Goal: Task Accomplishment & Management: Manage account settings

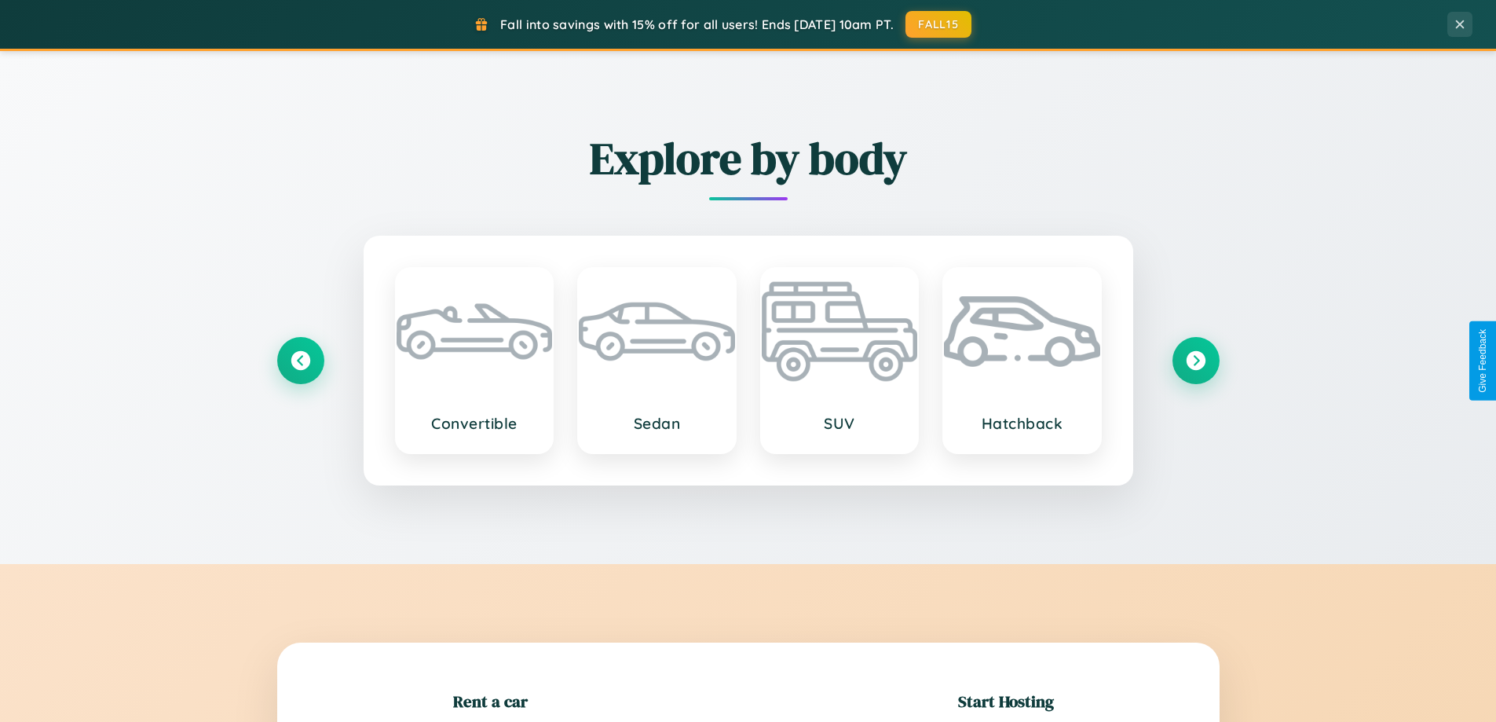
scroll to position [339, 0]
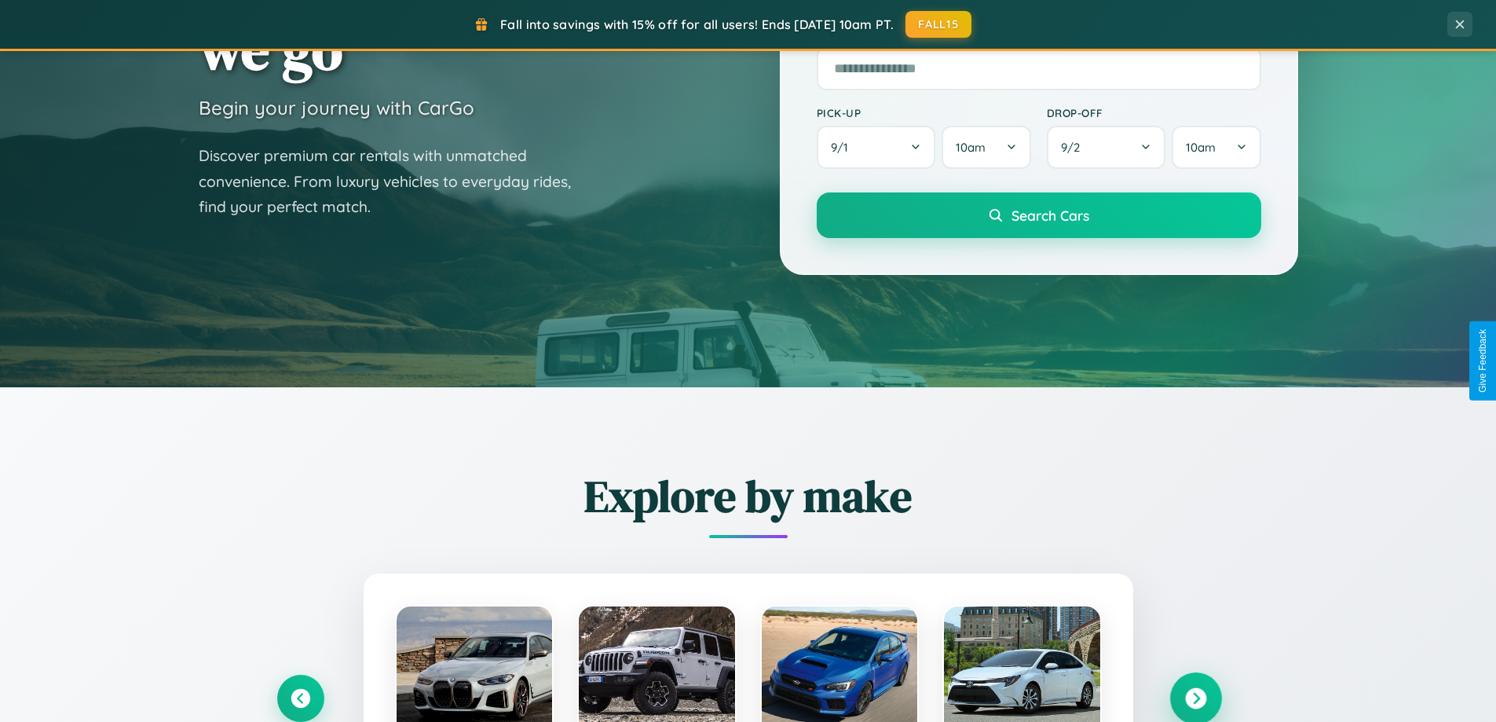
click at [1195, 698] on icon at bounding box center [1195, 698] width 21 height 21
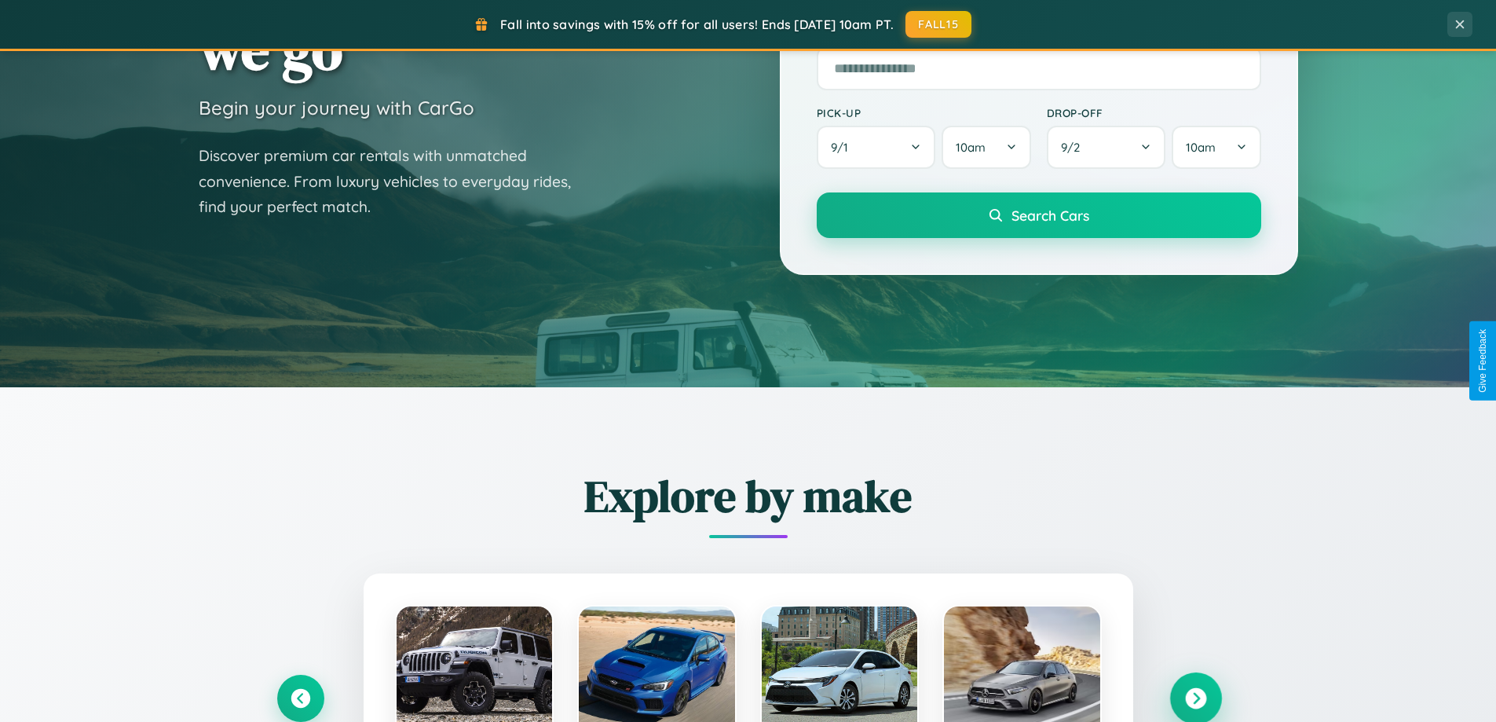
click at [1195, 697] on icon at bounding box center [1195, 698] width 21 height 21
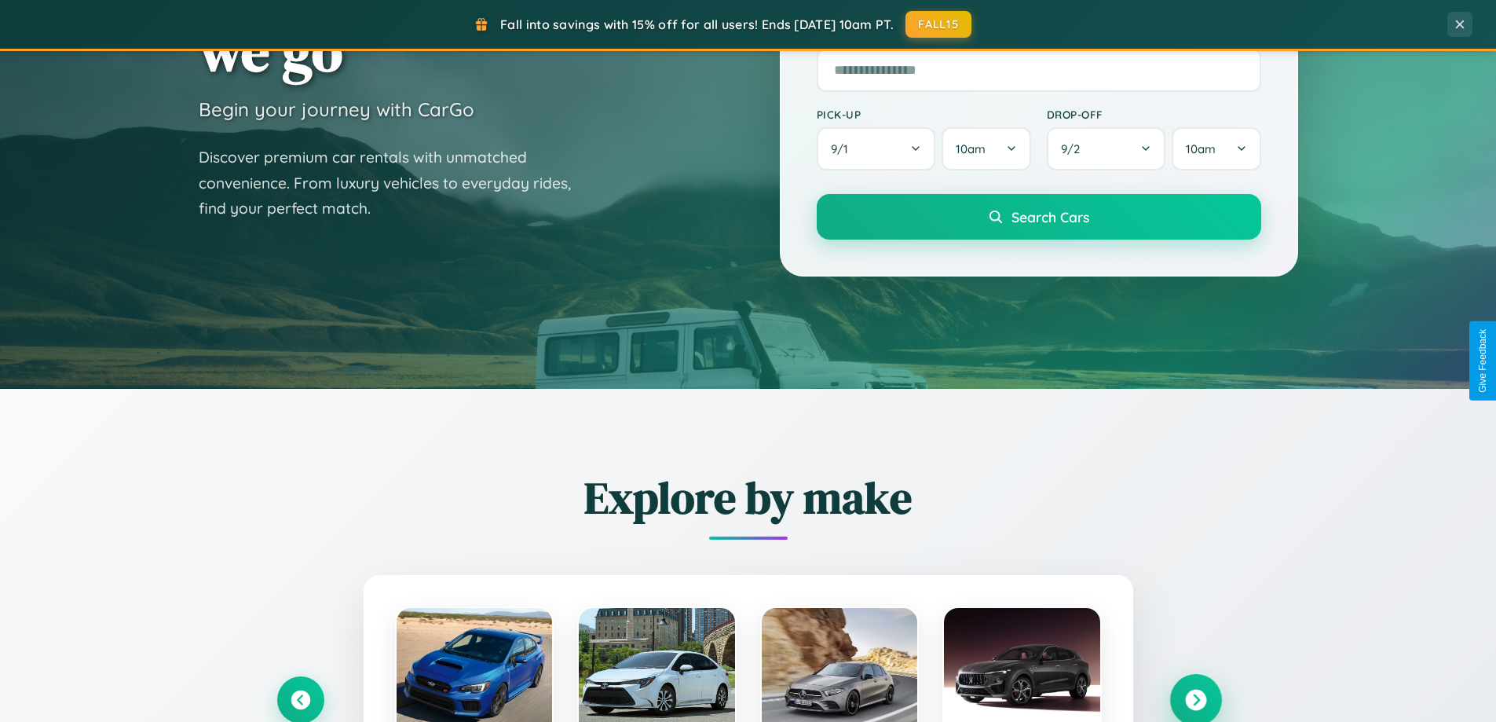
scroll to position [0, 0]
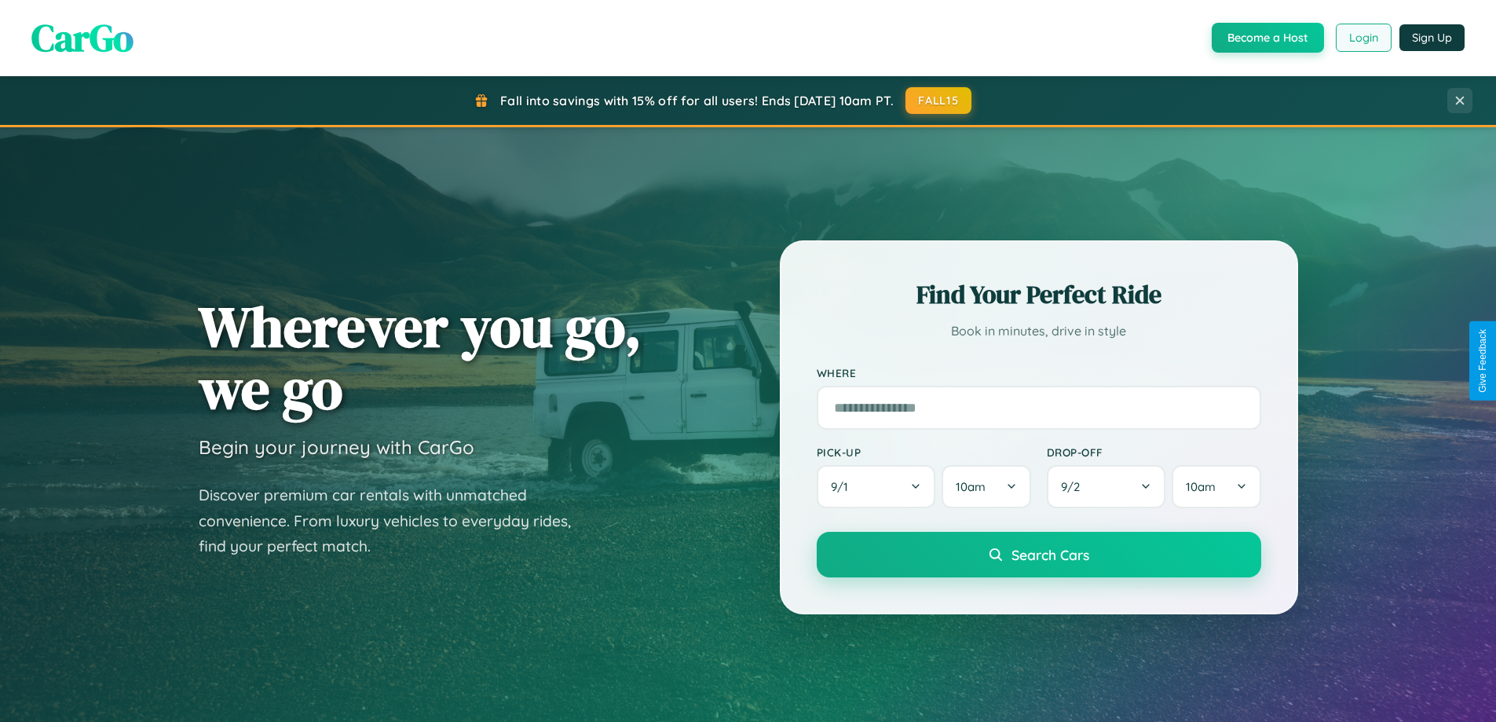
click at [1362, 38] on button "Login" at bounding box center [1364, 38] width 56 height 28
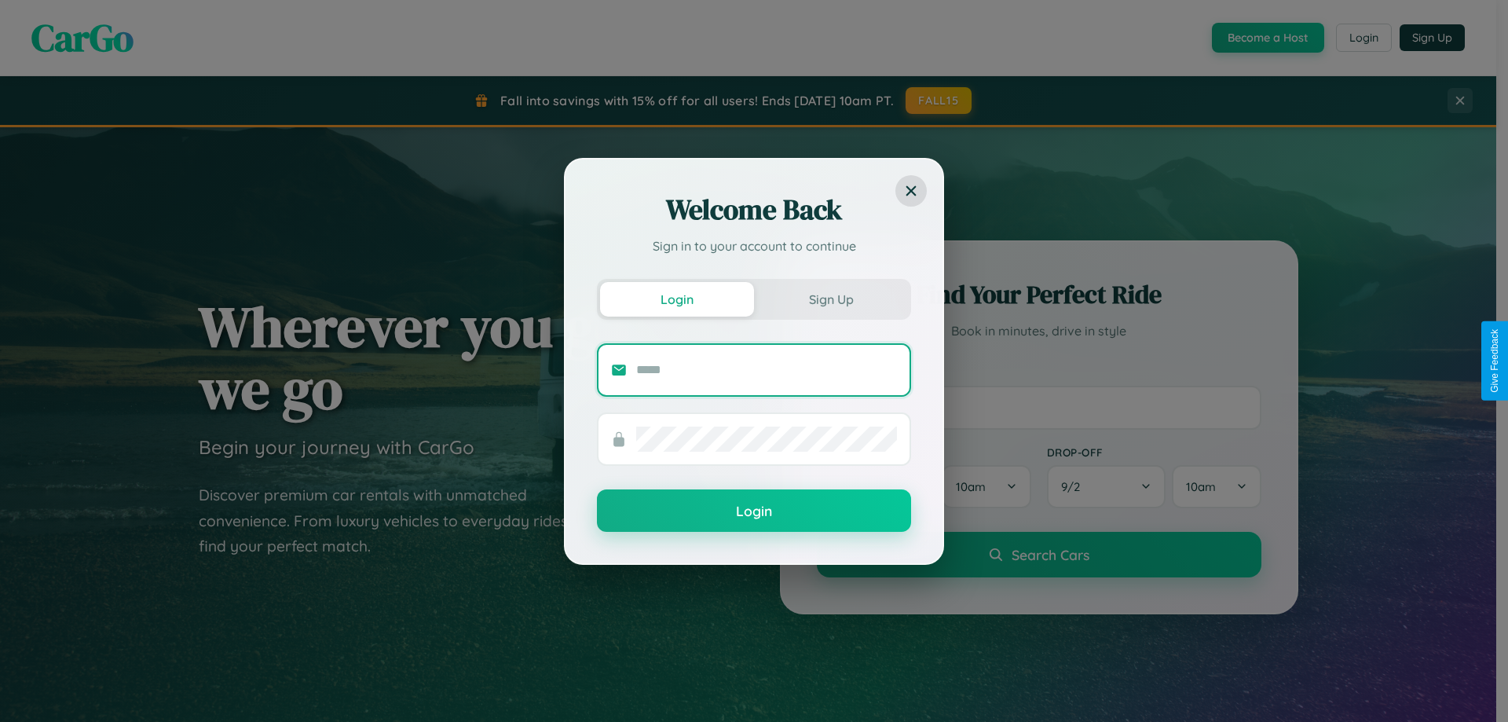
click at [766, 369] on input "text" at bounding box center [766, 369] width 261 height 25
type input "**********"
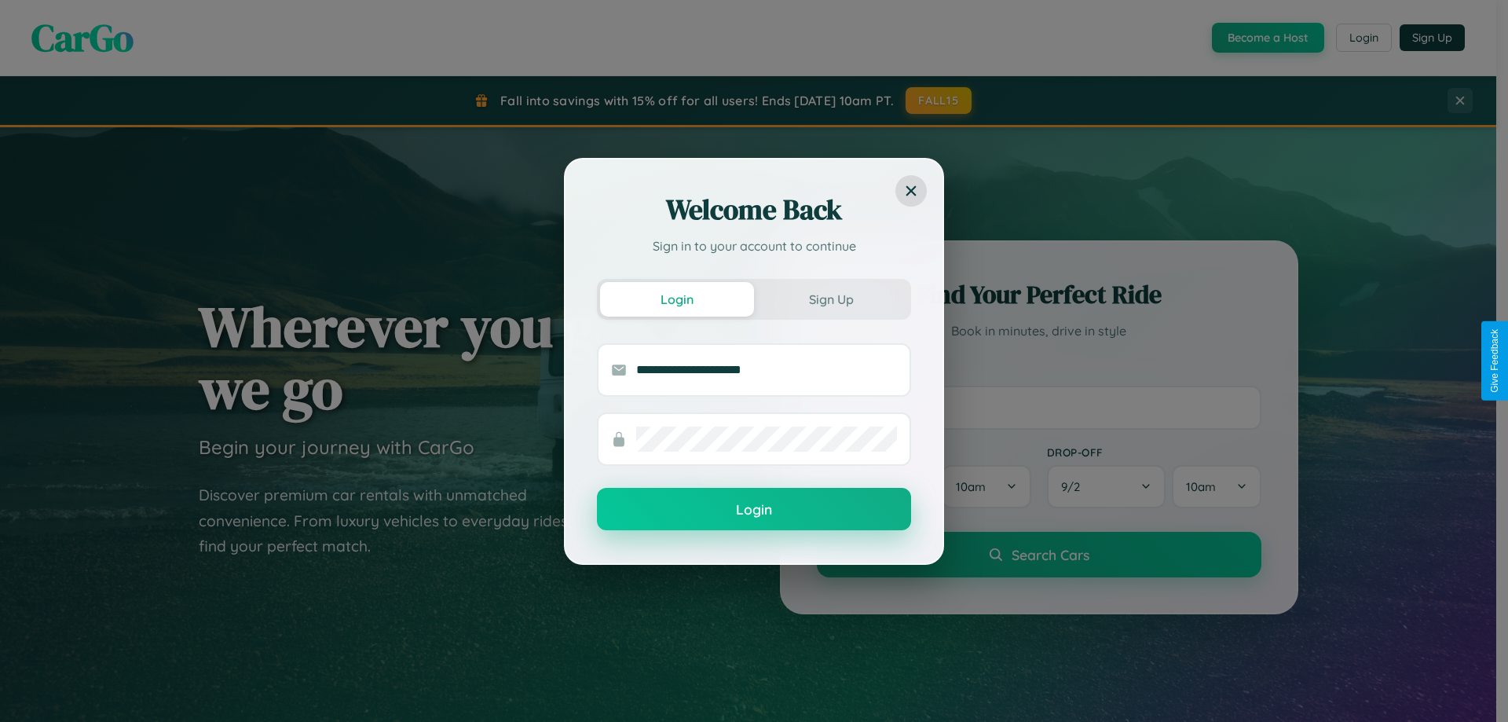
click at [754, 509] on button "Login" at bounding box center [754, 509] width 314 height 42
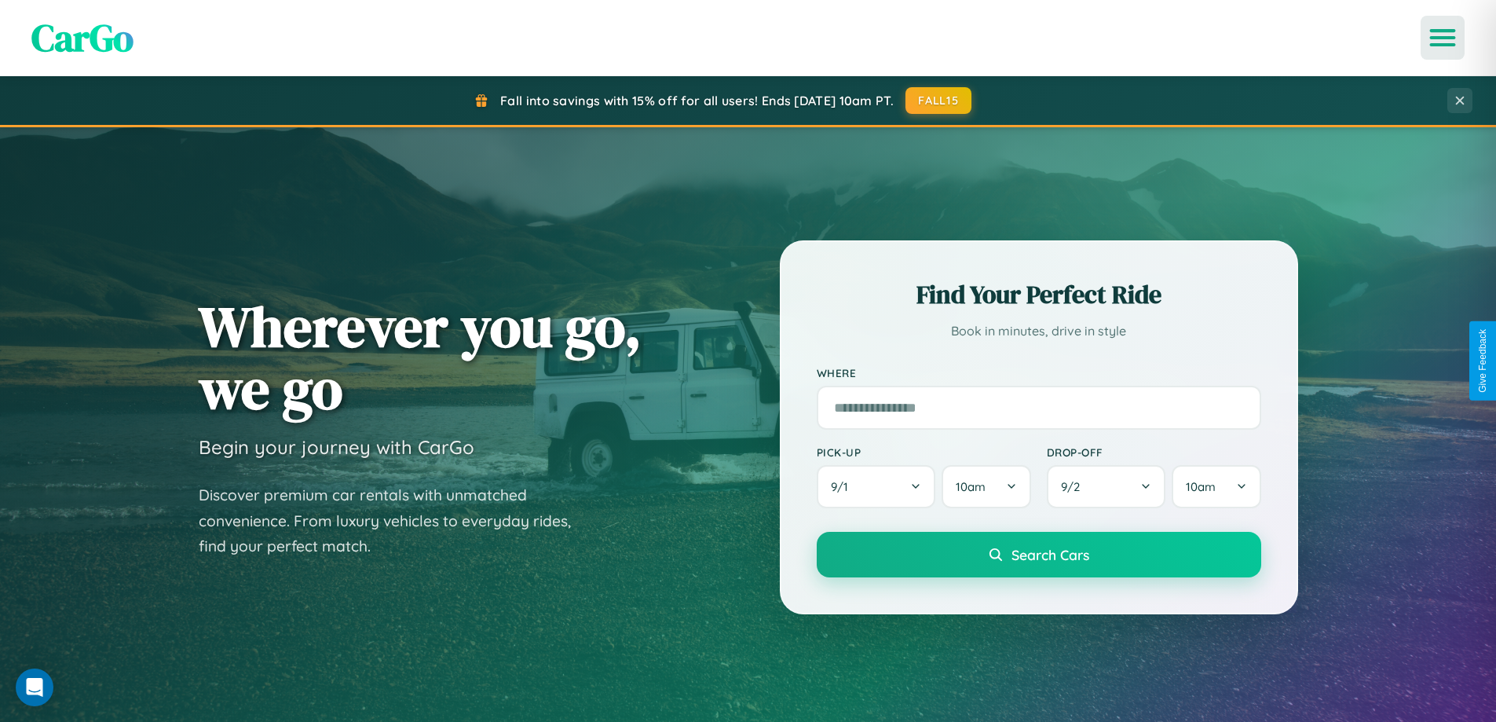
click at [1443, 38] on icon "Open menu" at bounding box center [1443, 38] width 23 height 14
